Goal: Information Seeking & Learning: Learn about a topic

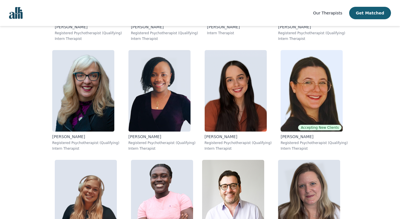
scroll to position [3462, 0]
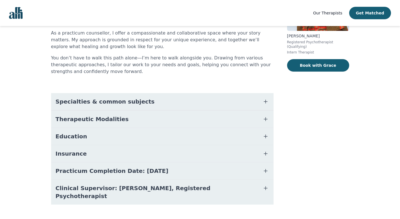
scroll to position [95, 0]
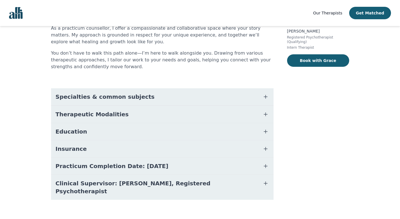
click at [261, 147] on button "Insurance" at bounding box center [162, 148] width 222 height 17
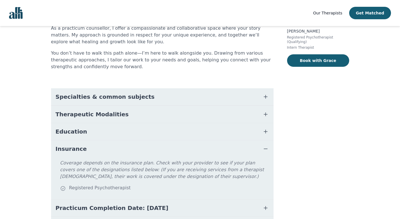
scroll to position [67, 0]
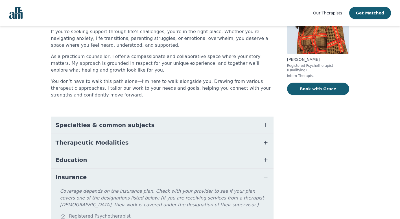
click at [266, 160] on icon "button" at bounding box center [265, 159] width 7 height 7
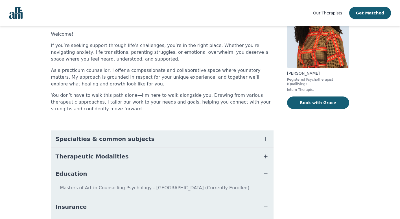
scroll to position [40, 0]
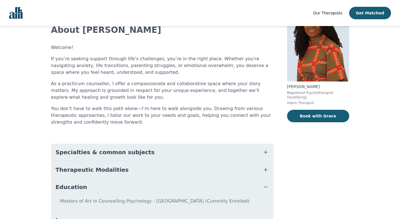
click at [257, 170] on button "Therapeutic Modalities" at bounding box center [162, 169] width 222 height 17
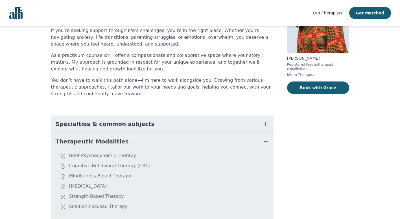
scroll to position [68, 0]
drag, startPoint x: 83, startPoint y: 167, endPoint x: 138, endPoint y: 168, distance: 55.1
click at [138, 168] on li "Cognitive Behavioral Therapy (CBT)" at bounding box center [165, 166] width 211 height 8
drag, startPoint x: 68, startPoint y: 206, endPoint x: 121, endPoint y: 207, distance: 53.7
click at [121, 207] on li "Solution-Focused Therapy" at bounding box center [165, 207] width 211 height 8
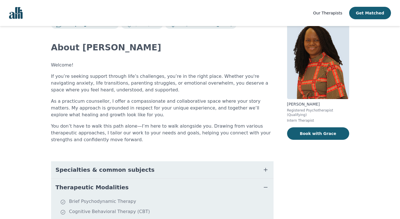
scroll to position [0, 0]
